Goal: Task Accomplishment & Management: Complete application form

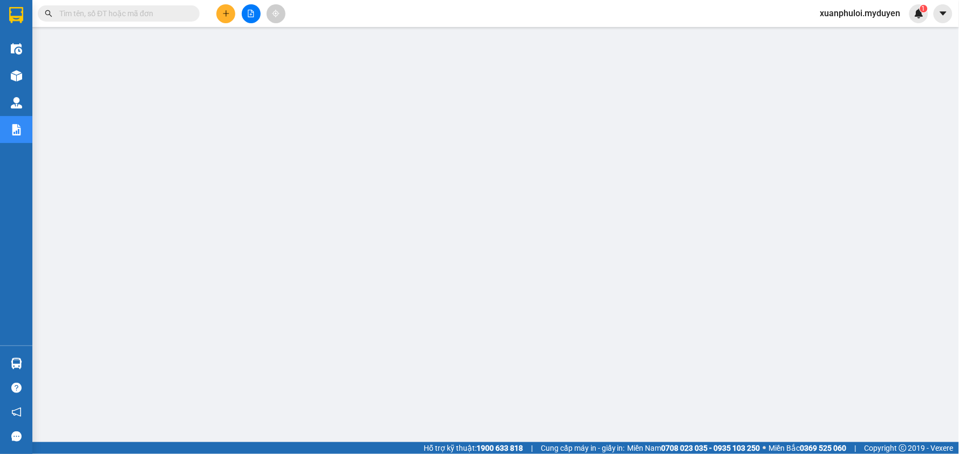
click at [225, 15] on icon "plus" at bounding box center [226, 14] width 8 height 8
click at [285, 45] on div "Tạo đơn hàng" at bounding box center [268, 41] width 47 height 12
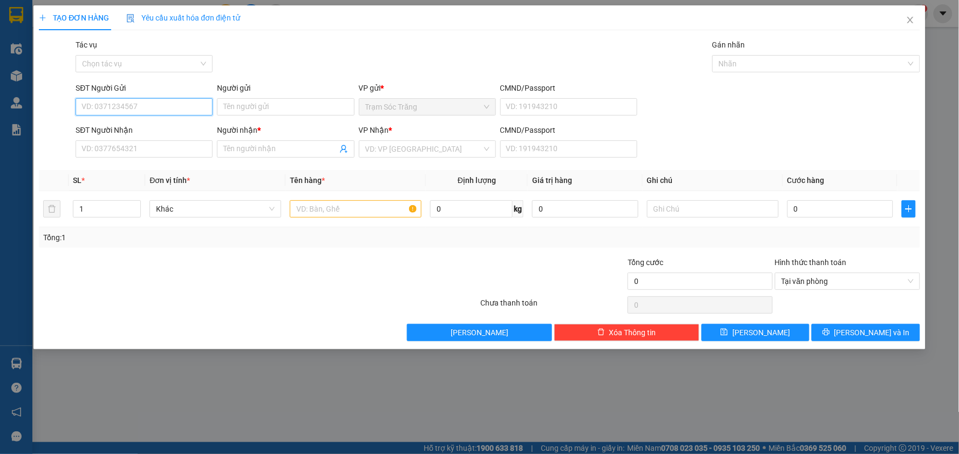
click at [123, 109] on input "SĐT Người Gửi" at bounding box center [144, 106] width 137 height 17
click at [151, 121] on div "0393573671 - NGÂN" at bounding box center [144, 128] width 137 height 17
type input "0393573671"
type input "NGÂN"
type input "0933399609"
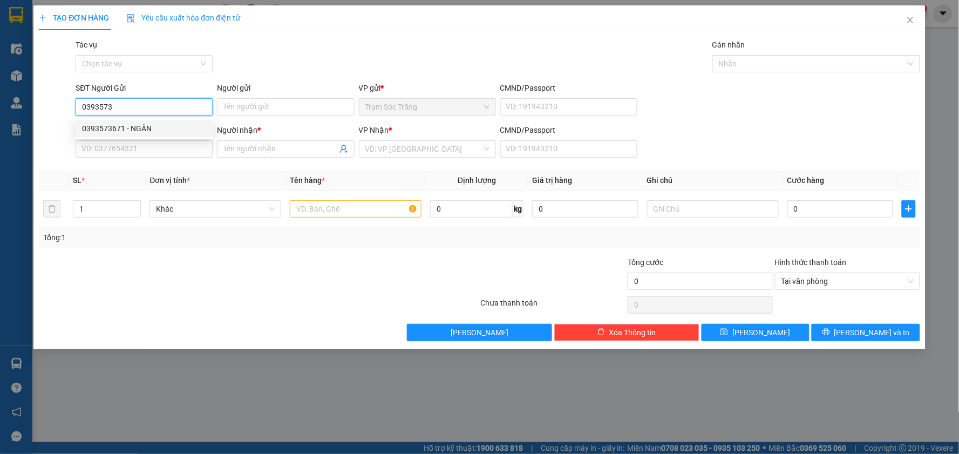
type input "BUỐI"
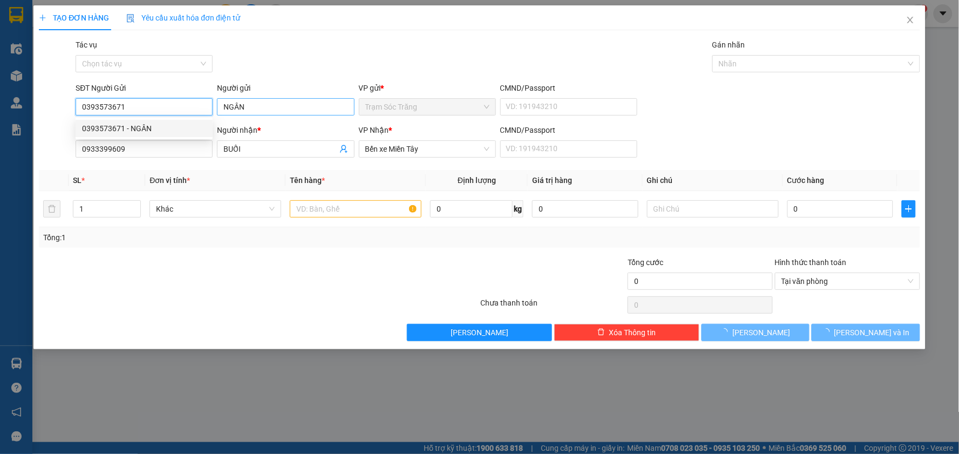
type input "80.000"
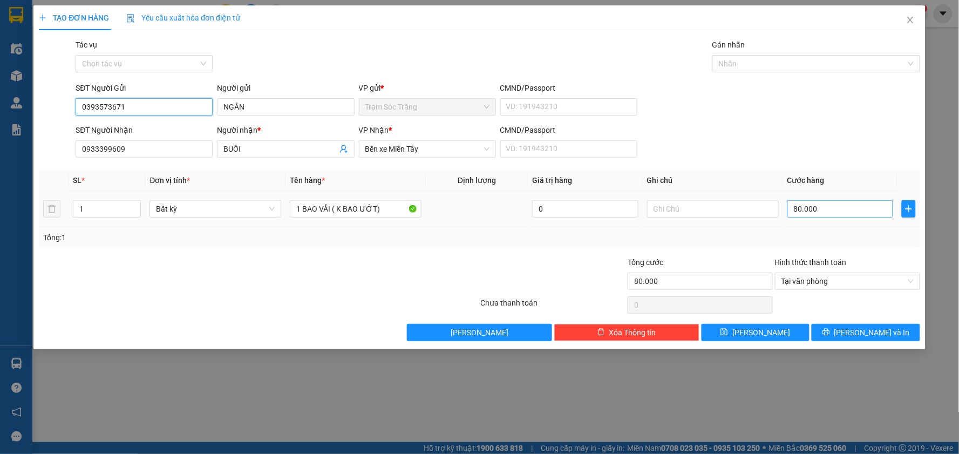
type input "0393573671"
click at [821, 213] on input "80.000" at bounding box center [840, 208] width 106 height 17
type input "6"
type input "60"
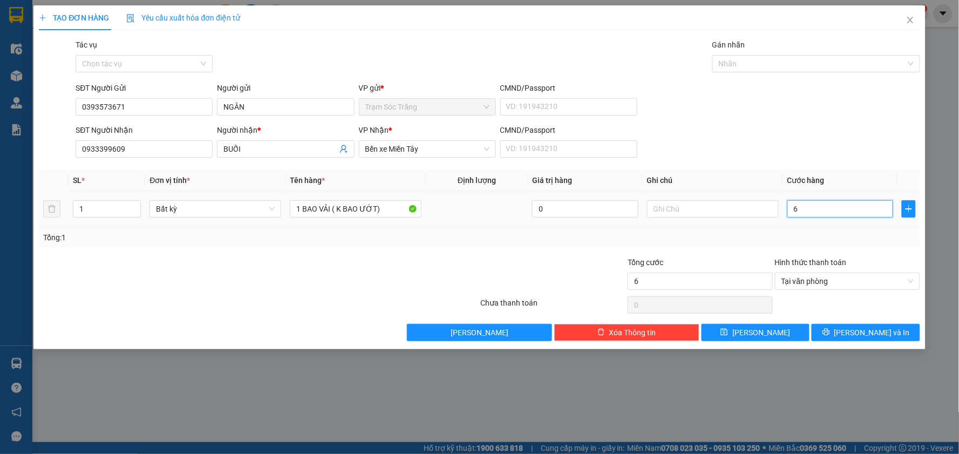
type input "60"
type input "600"
type input "6.000"
type input "60.000"
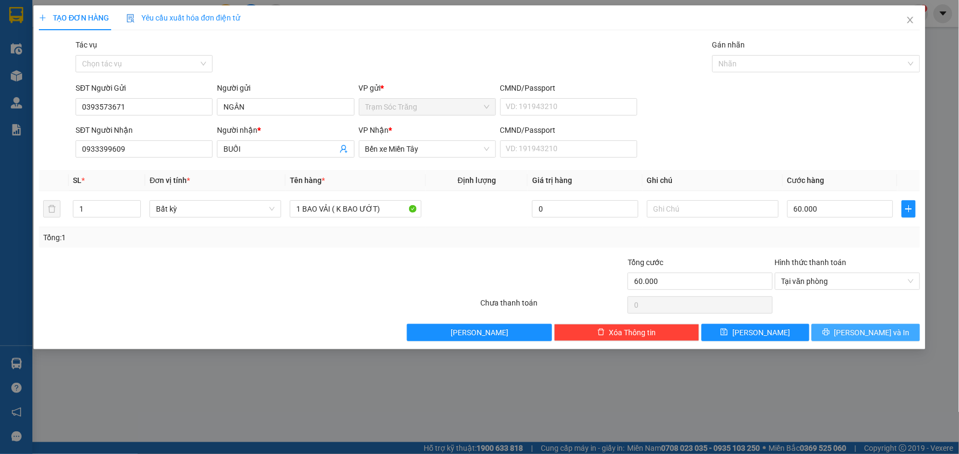
click at [830, 332] on icon "printer" at bounding box center [826, 332] width 8 height 8
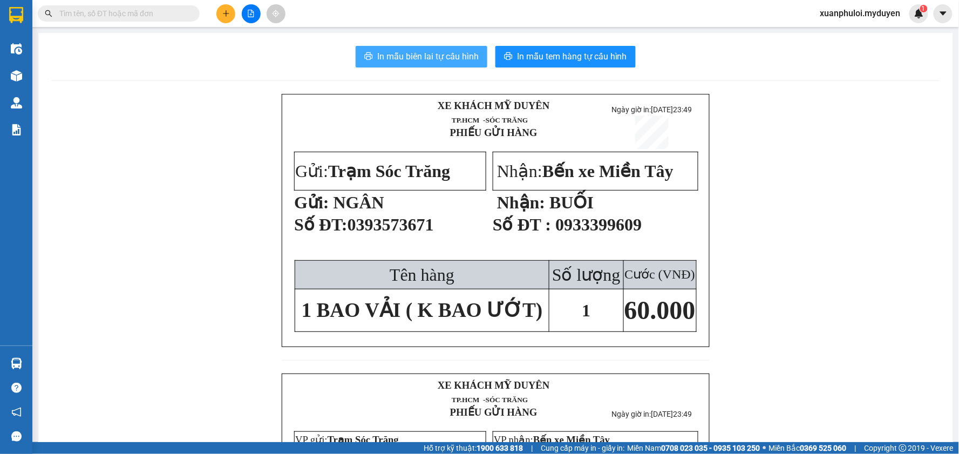
click at [428, 55] on span "In mẫu biên lai tự cấu hình" at bounding box center [427, 56] width 101 height 13
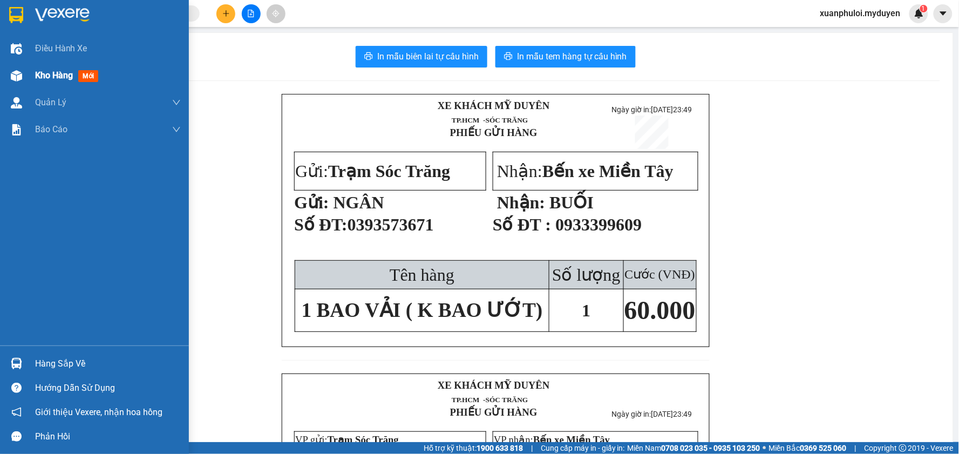
click at [36, 76] on span "Kho hàng" at bounding box center [54, 75] width 38 height 10
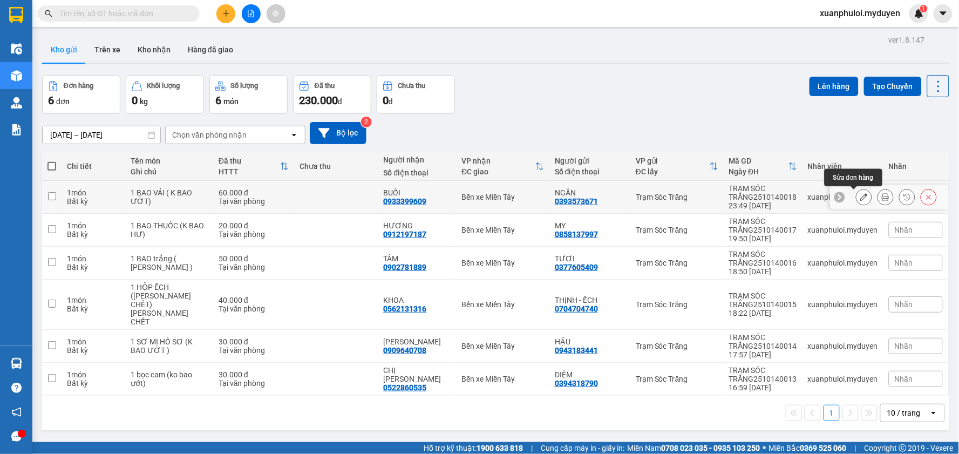
click at [860, 195] on icon at bounding box center [864, 197] width 8 height 8
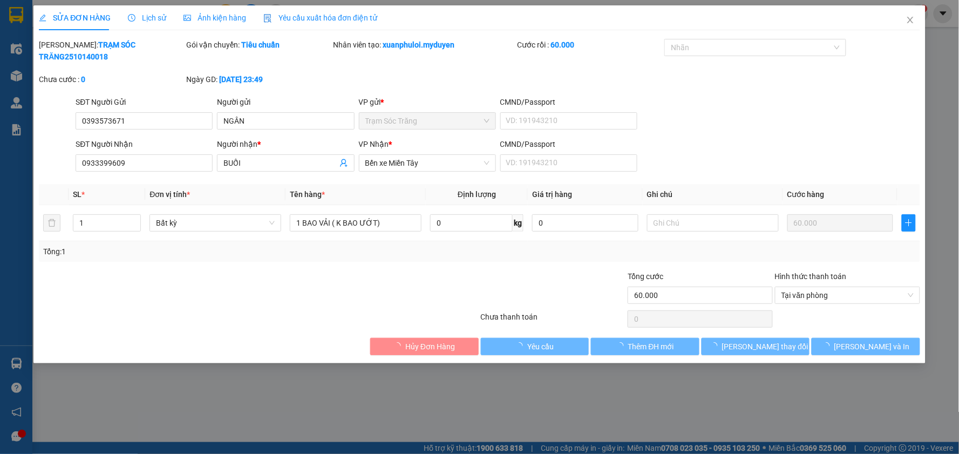
type input "0393573671"
type input "0933399609"
type input "60.000"
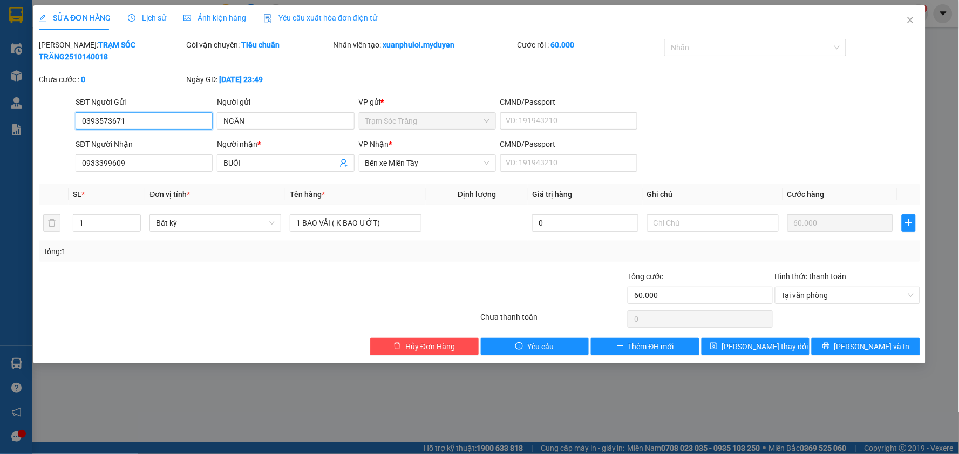
click at [162, 112] on input "0393573671" at bounding box center [144, 120] width 137 height 17
click at [910, 20] on icon "close" at bounding box center [910, 20] width 6 height 6
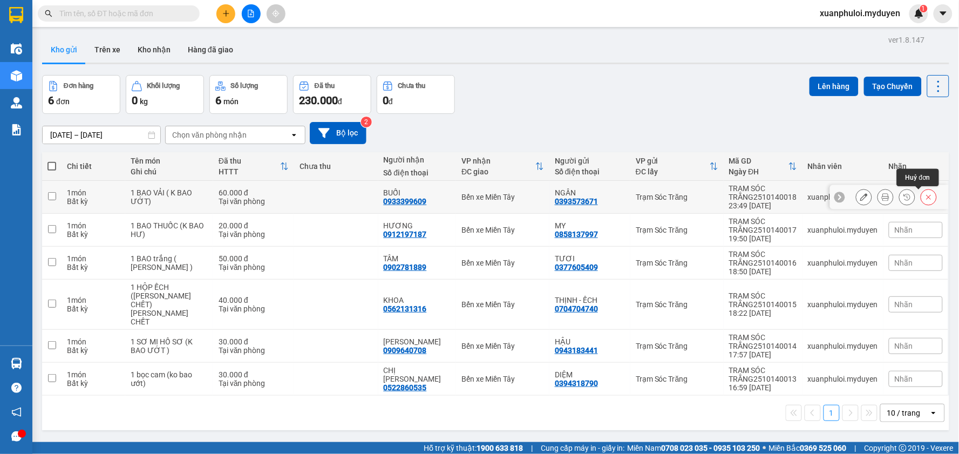
click at [925, 196] on icon at bounding box center [929, 197] width 8 height 8
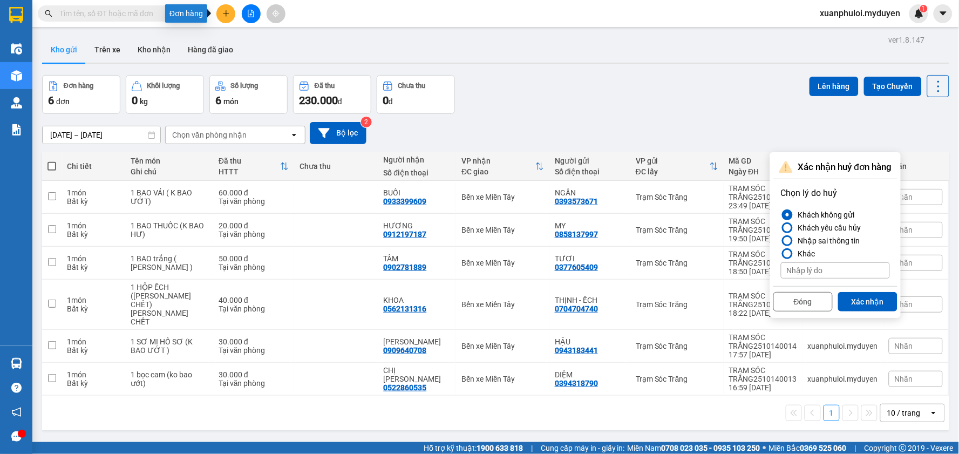
click at [228, 10] on icon "plus" at bounding box center [226, 14] width 8 height 8
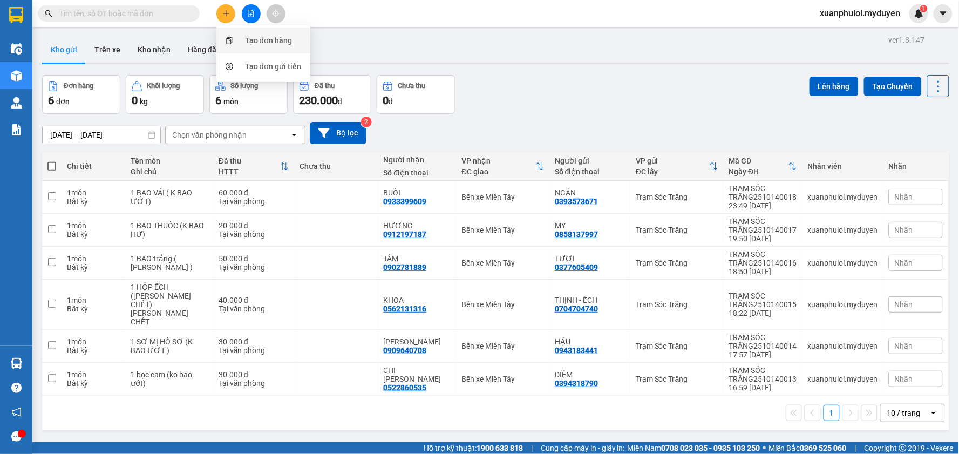
click at [252, 39] on div "Tạo đơn hàng" at bounding box center [268, 41] width 47 height 12
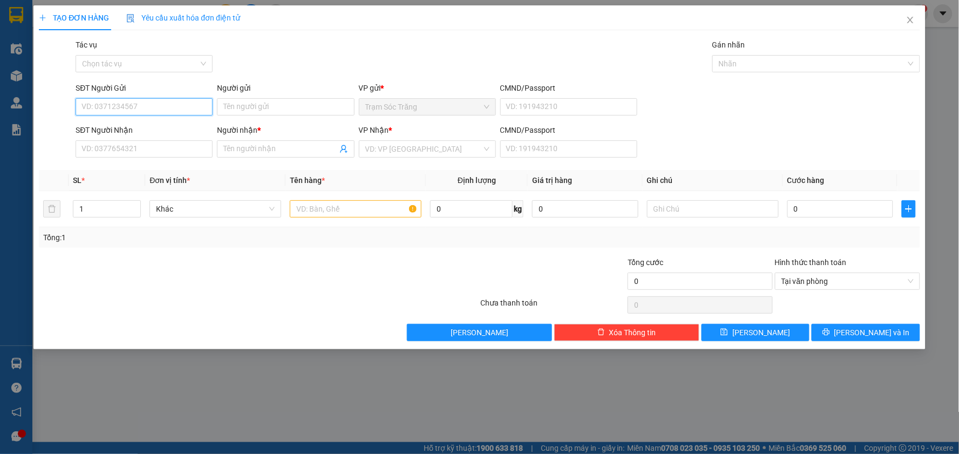
paste input "0393573671"
type input "0393573671"
click at [174, 108] on input "0393573671" at bounding box center [144, 106] width 137 height 17
click at [159, 131] on div "0393573671 - NGÂN" at bounding box center [144, 128] width 124 height 12
type input "NGÂN"
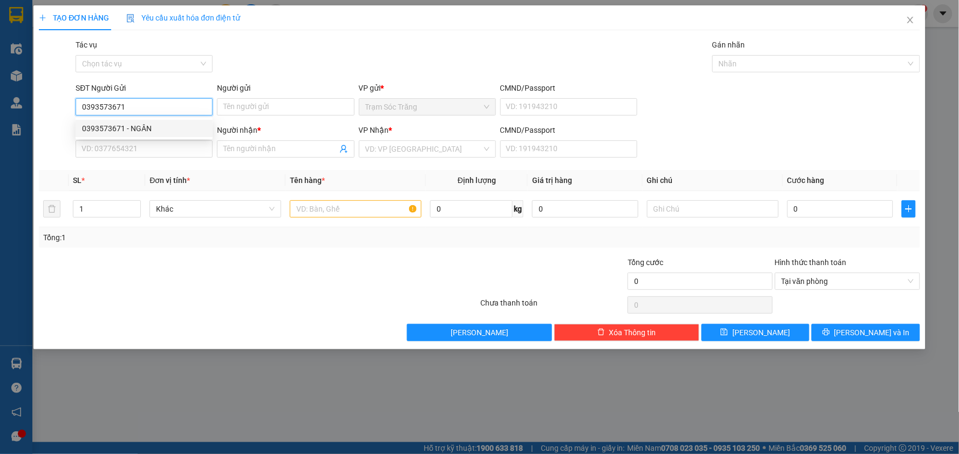
type input "0933399609"
type input "BUỐI"
type input "60.000"
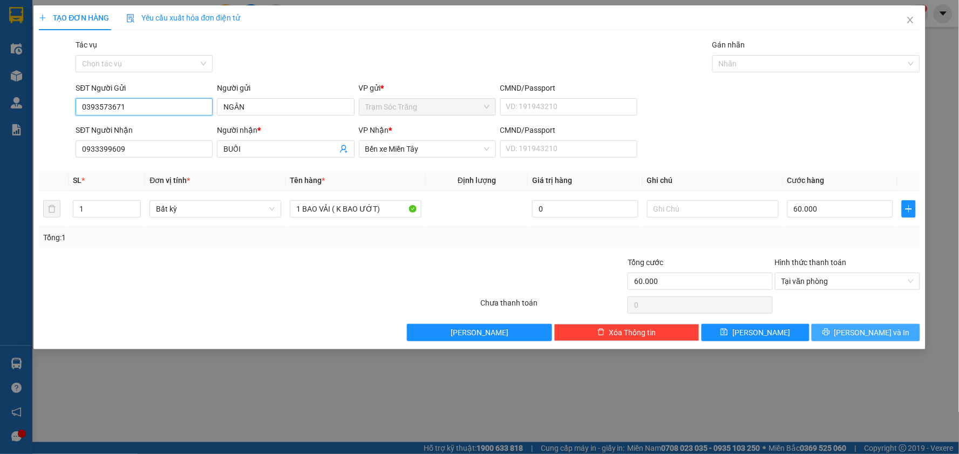
type input "0393573671"
click at [866, 336] on span "[PERSON_NAME] và In" at bounding box center [872, 332] width 76 height 12
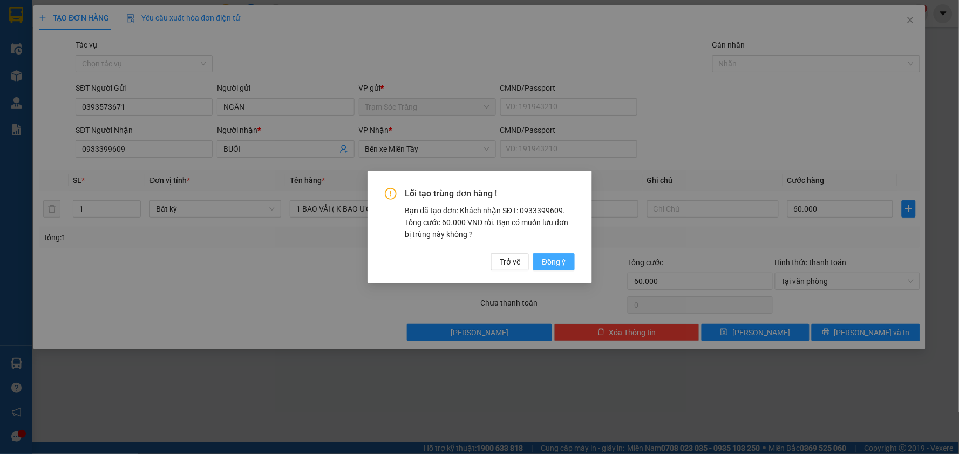
click at [565, 259] on span "Đồng ý" at bounding box center [554, 262] width 24 height 12
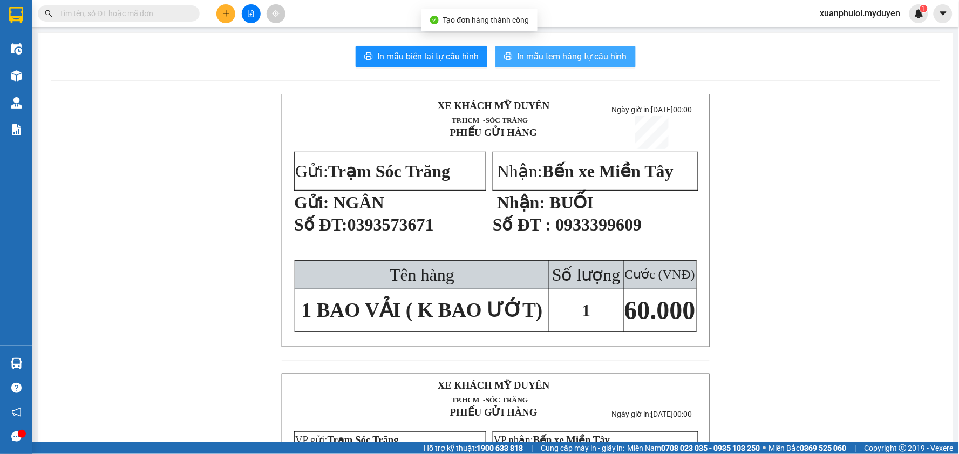
click at [574, 58] on span "In mẫu tem hàng tự cấu hình" at bounding box center [572, 56] width 110 height 13
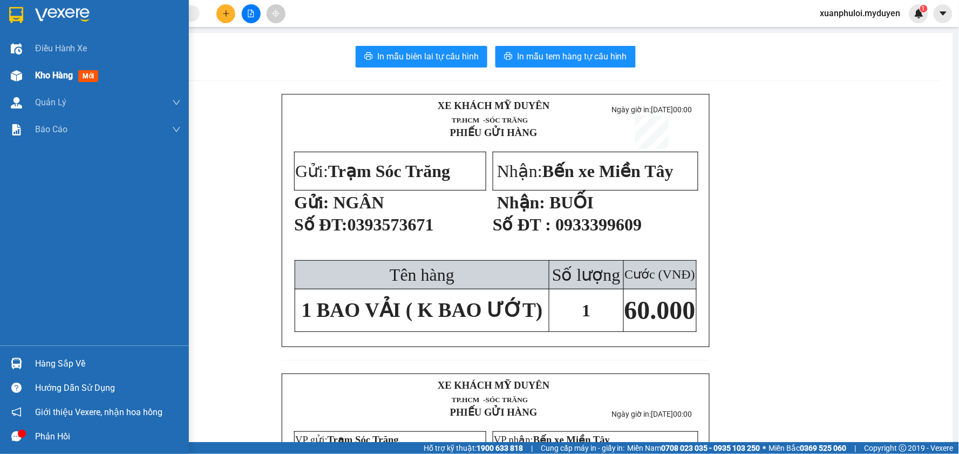
click at [42, 71] on span "Kho hàng" at bounding box center [54, 75] width 38 height 10
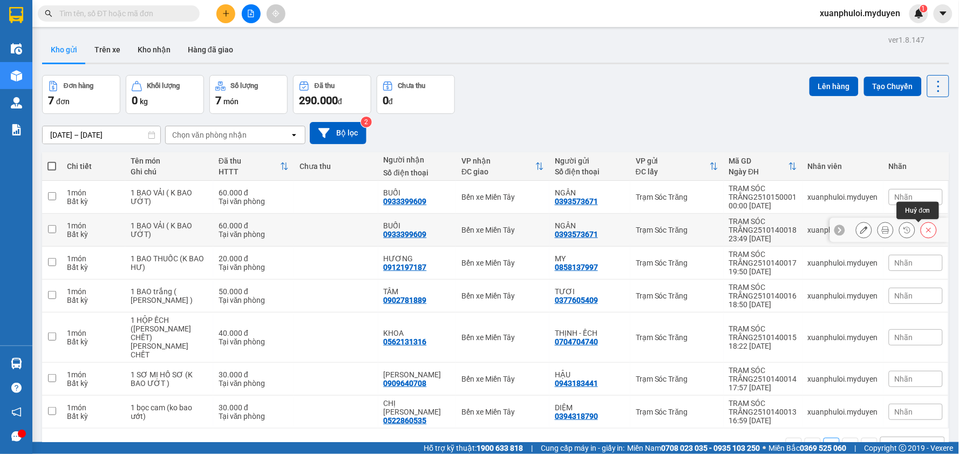
click at [925, 233] on icon at bounding box center [929, 230] width 8 height 8
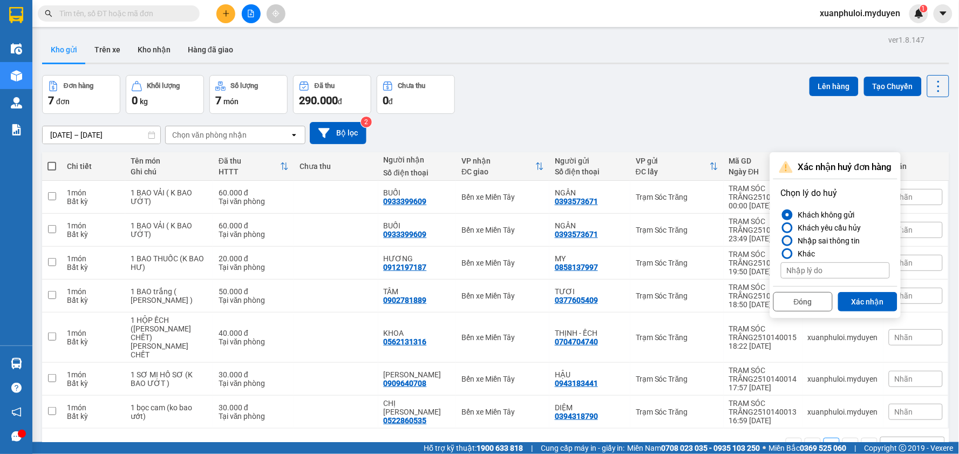
click at [788, 240] on div at bounding box center [787, 241] width 8 height 8
click at [781, 241] on input "Nhập sai thông tin" at bounding box center [781, 241] width 0 height 0
click at [865, 305] on button "Xác nhận" at bounding box center [867, 301] width 59 height 19
